Goal: Task Accomplishment & Management: Manage account settings

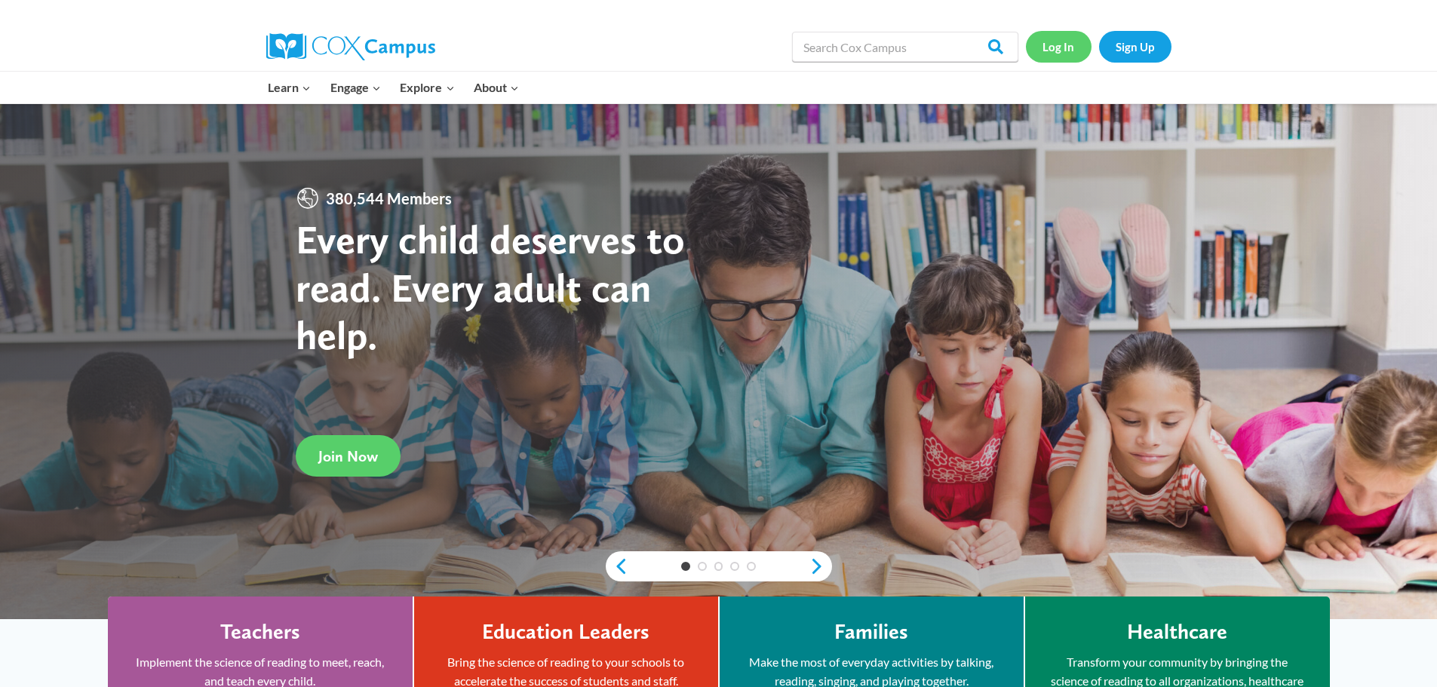
click at [1052, 52] on link "Log In" at bounding box center [1059, 46] width 66 height 31
click at [1050, 50] on link "Log In" at bounding box center [1059, 46] width 66 height 31
